Goal: Transaction & Acquisition: Purchase product/service

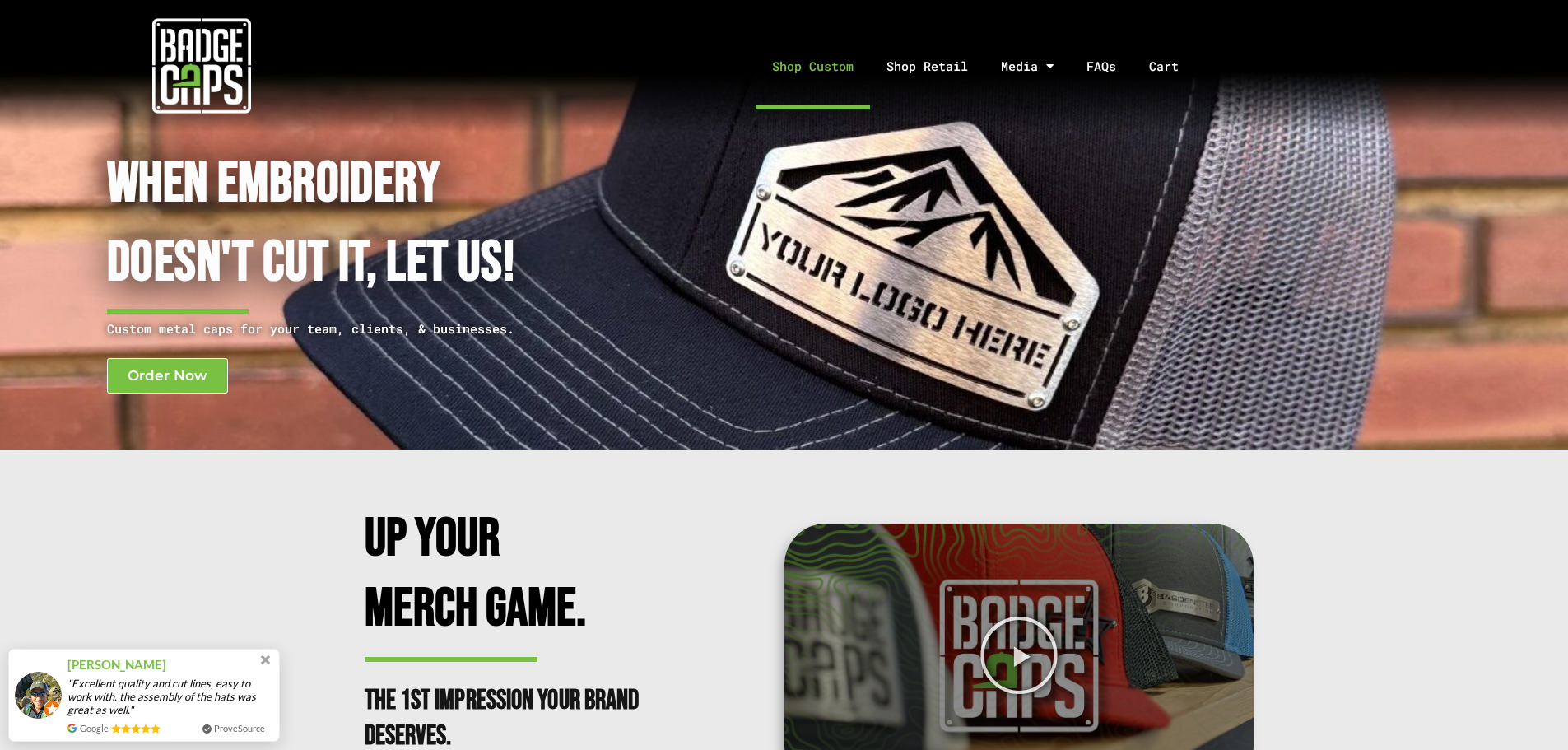
click at [825, 70] on link "Shop Custom" at bounding box center [813, 66] width 114 height 87
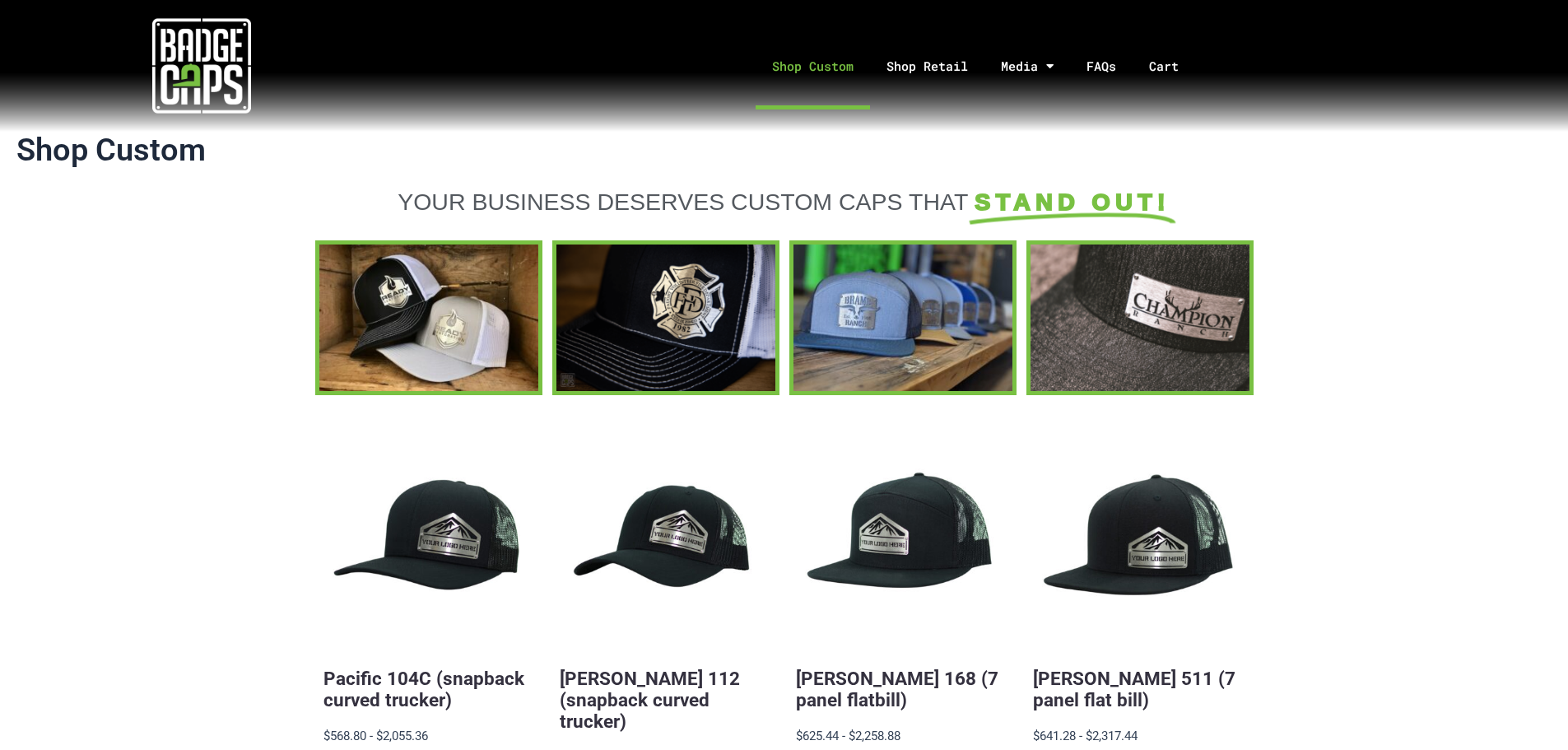
click at [210, 31] on img at bounding box center [201, 66] width 99 height 99
